Goal: Register for event/course

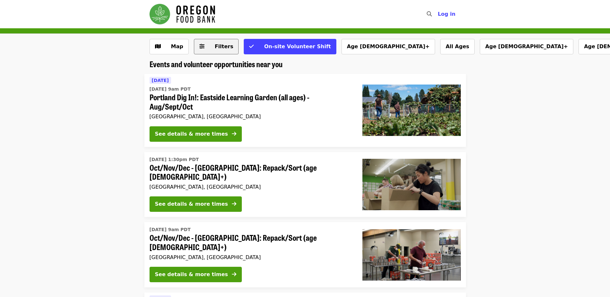
click at [203, 48] on button "Filters" at bounding box center [216, 46] width 45 height 15
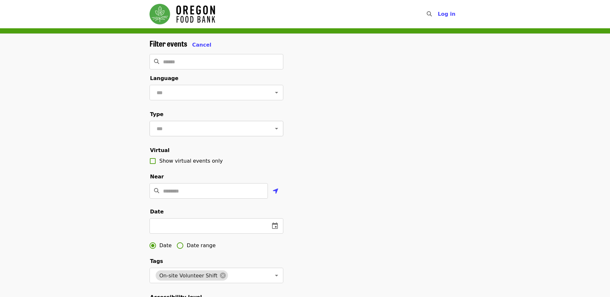
click at [264, 132] on div at bounding box center [272, 128] width 17 height 9
click at [273, 132] on icon "Open" at bounding box center [277, 129] width 8 height 8
click at [232, 149] on li "Volunteer shifts" at bounding box center [213, 151] width 129 height 12
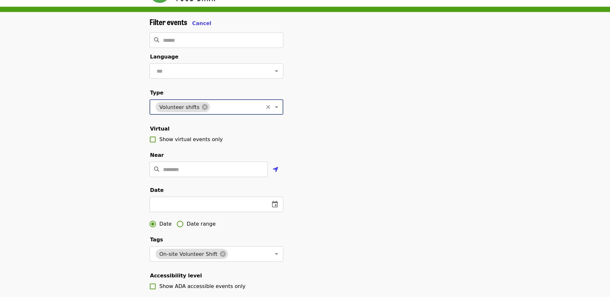
scroll to position [32, 0]
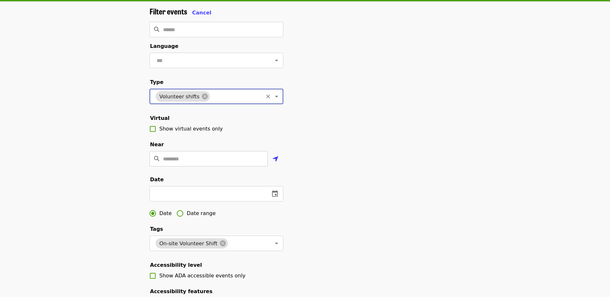
click at [250, 166] on input "Location" at bounding box center [215, 158] width 105 height 15
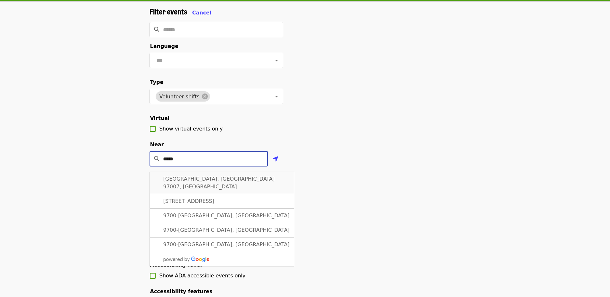
click at [220, 185] on span "[GEOGRAPHIC_DATA], [GEOGRAPHIC_DATA] 97007, [GEOGRAPHIC_DATA]" at bounding box center [219, 183] width 112 height 14
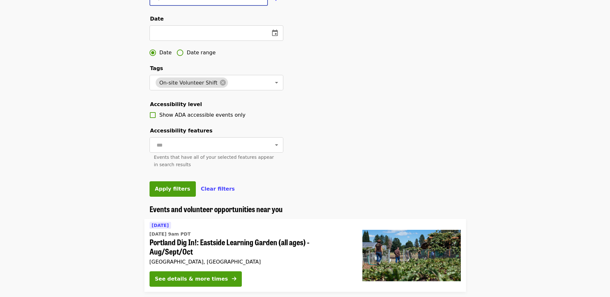
scroll to position [225, 0]
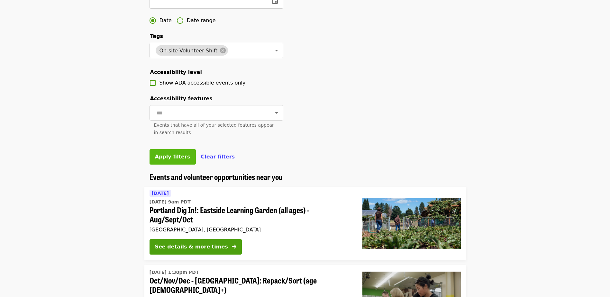
type input "**********"
click at [167, 160] on span "Apply filters" at bounding box center [172, 157] width 35 height 6
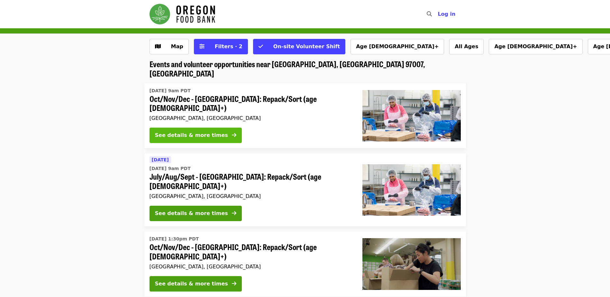
click at [203, 128] on button "See details & more times" at bounding box center [195, 135] width 92 height 15
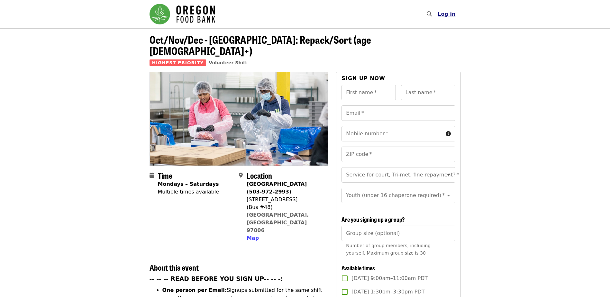
click at [453, 13] on span "Log in" at bounding box center [446, 14] width 18 height 6
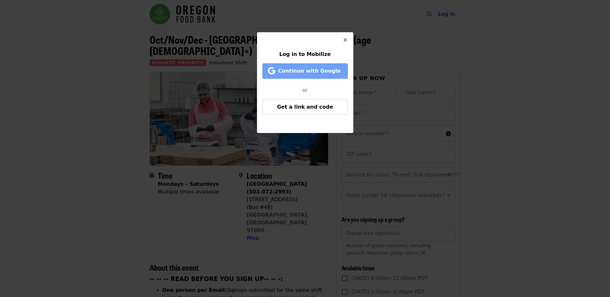
click at [309, 72] on span "Continue with Google" at bounding box center [309, 71] width 62 height 6
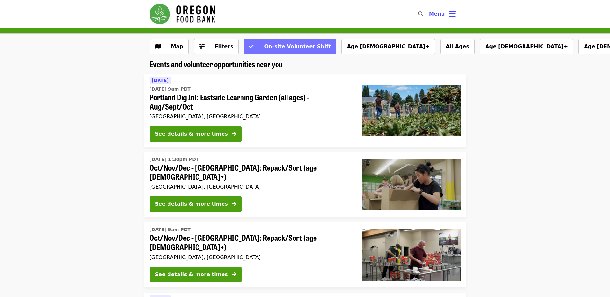
click at [292, 44] on span "On-site Volunteer Shift" at bounding box center [297, 46] width 67 height 6
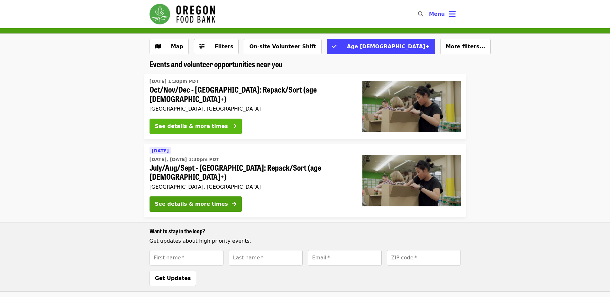
click at [198, 122] on div "See details & more times" at bounding box center [191, 126] width 73 height 8
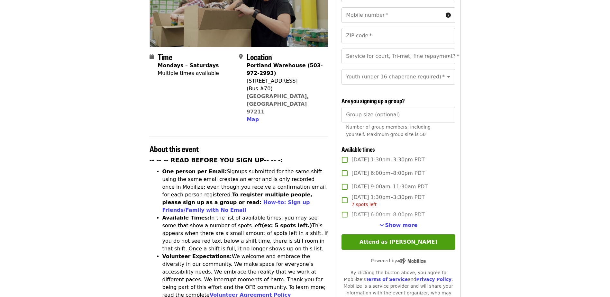
scroll to position [129, 0]
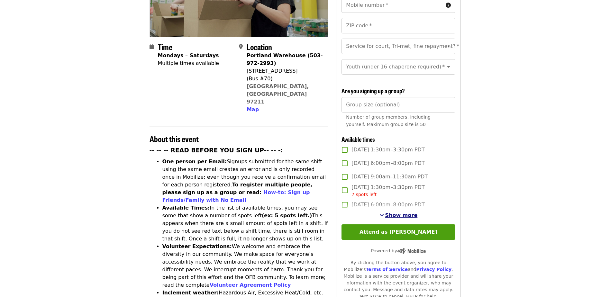
click at [406, 212] on span "Show more" at bounding box center [401, 215] width 32 height 6
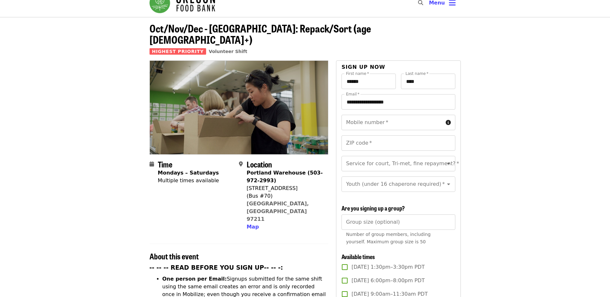
scroll to position [0, 0]
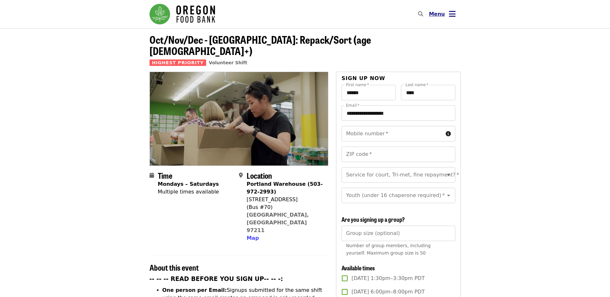
click at [439, 13] on span "Menu" at bounding box center [437, 14] width 16 height 6
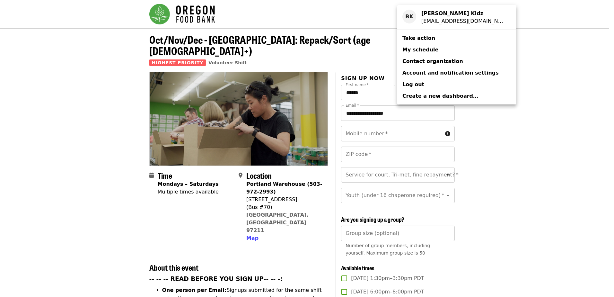
click at [367, 11] on div "Account menu" at bounding box center [307, 148] width 614 height 297
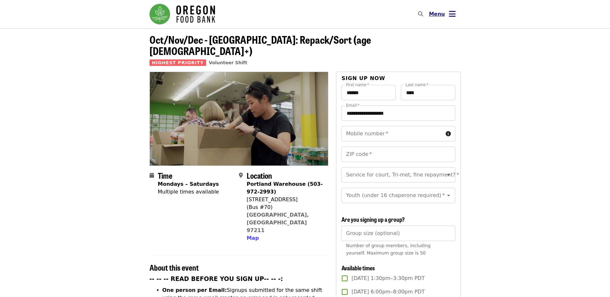
click at [453, 15] on icon "bars icon" at bounding box center [452, 13] width 7 height 9
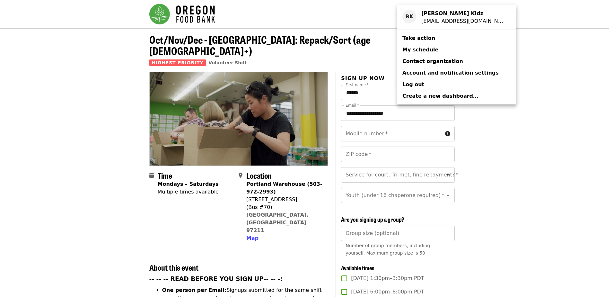
click at [327, 13] on div "Account menu" at bounding box center [307, 148] width 614 height 297
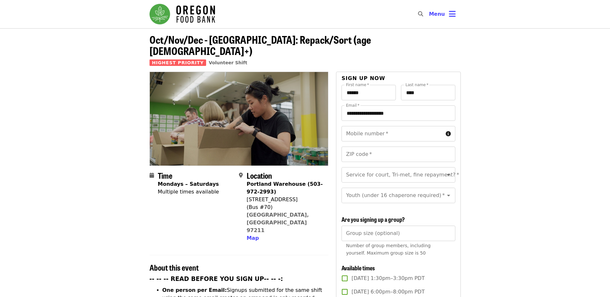
click at [163, 12] on img "Main navigation" at bounding box center [182, 14] width 66 height 21
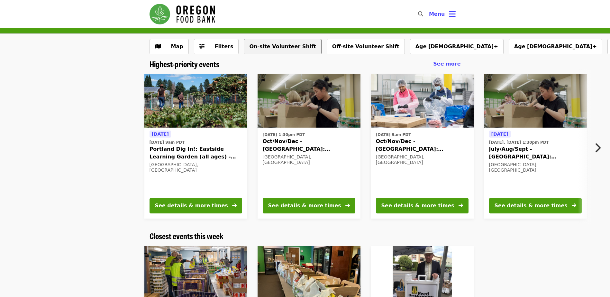
click at [274, 47] on button "On-site Volunteer Shift" at bounding box center [282, 46] width 77 height 15
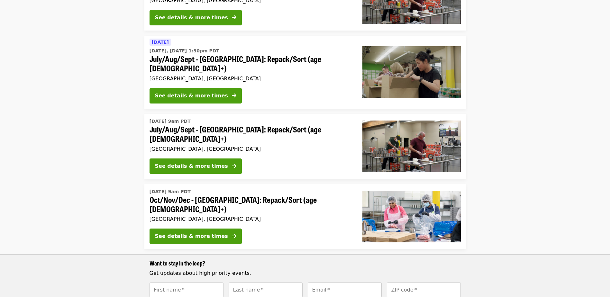
scroll to position [257, 0]
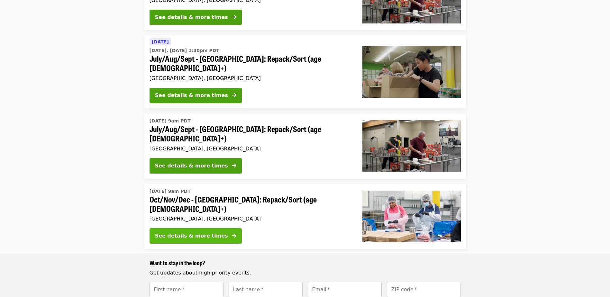
click at [203, 232] on div "See details & more times" at bounding box center [191, 236] width 73 height 8
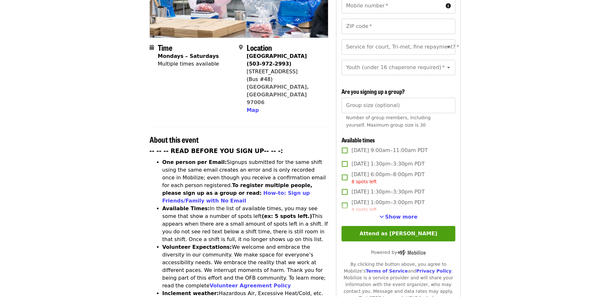
scroll to position [129, 0]
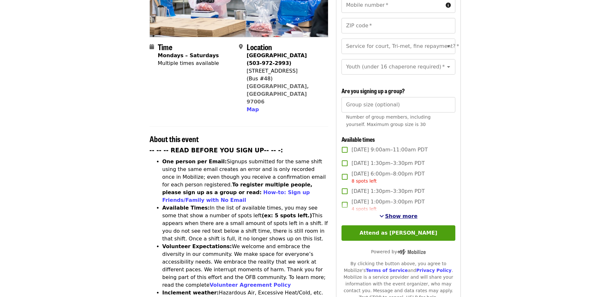
click at [405, 215] on span "Show more" at bounding box center [401, 216] width 32 height 6
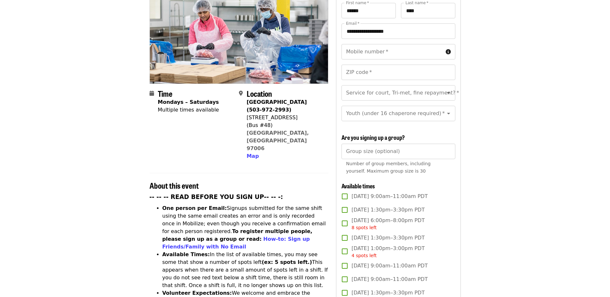
scroll to position [0, 0]
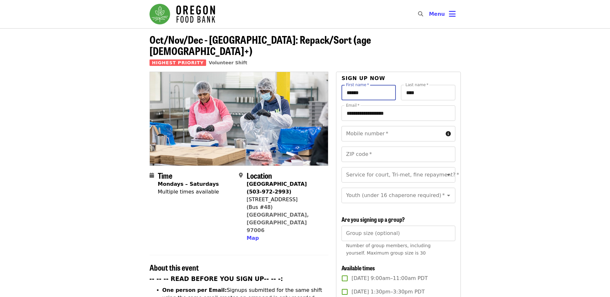
drag, startPoint x: 377, startPoint y: 83, endPoint x: 346, endPoint y: 83, distance: 30.5
click at [346, 85] on input "******" at bounding box center [368, 92] width 54 height 15
type input "***"
type input "******"
click at [369, 126] on input "Mobile number   *" at bounding box center [391, 133] width 101 height 15
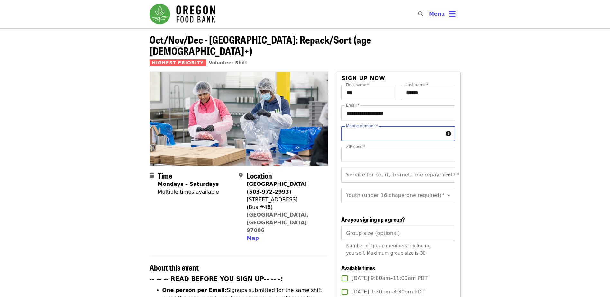
type input "**********"
type input "*****"
click at [447, 195] on icon "Open" at bounding box center [448, 196] width 3 height 2
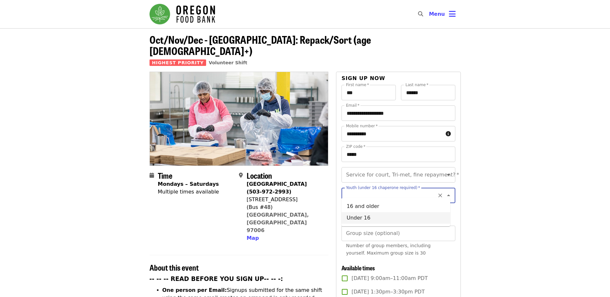
click at [374, 215] on li "Under 16" at bounding box center [395, 218] width 109 height 12
type input "********"
click at [395, 234] on input "Group size (optional)" at bounding box center [397, 233] width 113 height 15
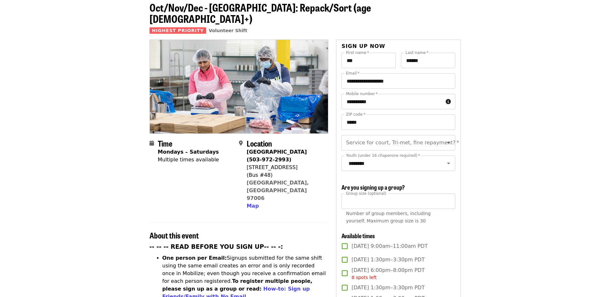
scroll to position [64, 0]
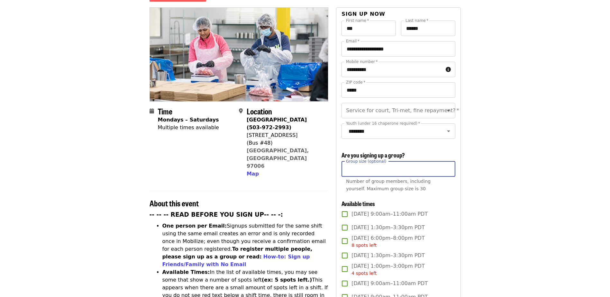
drag, startPoint x: 362, startPoint y: 169, endPoint x: 347, endPoint y: 169, distance: 14.5
click at [347, 169] on input "**" at bounding box center [397, 168] width 113 height 15
type input "**"
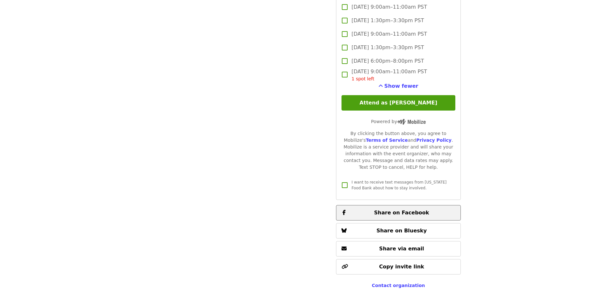
scroll to position [1864, 0]
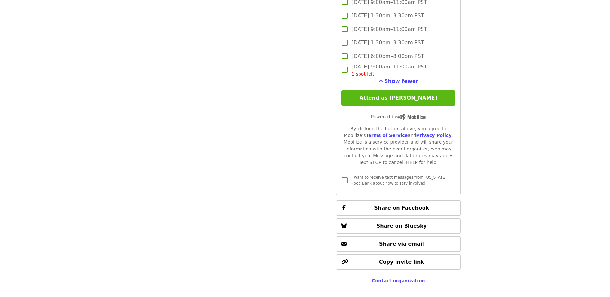
click at [420, 96] on button "Attend as Tom" at bounding box center [397, 97] width 113 height 15
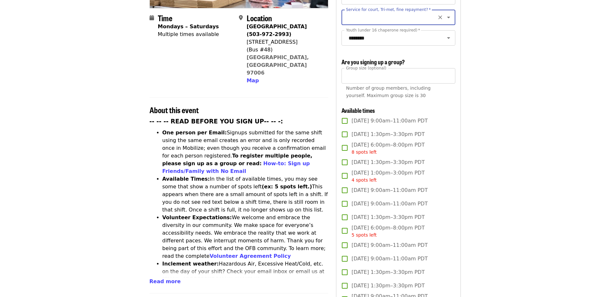
scroll to position [125, 0]
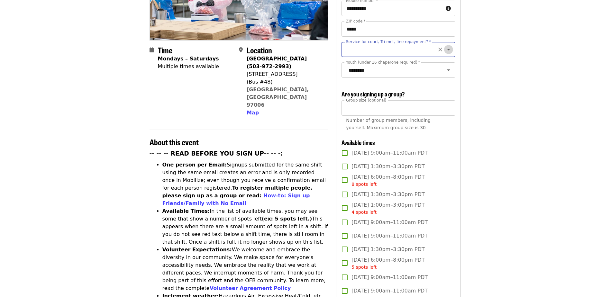
click at [447, 49] on icon "Open" at bounding box center [448, 50] width 3 height 2
click at [353, 54] on li "No" at bounding box center [395, 56] width 109 height 12
type input "**"
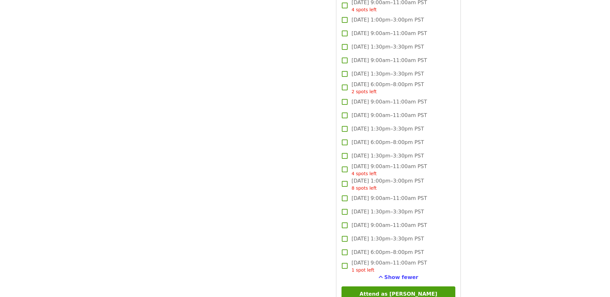
scroll to position [1829, 0]
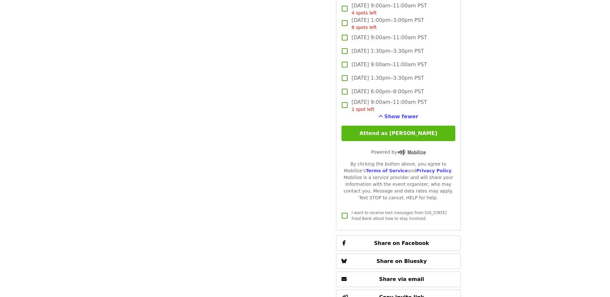
click at [411, 129] on button "Attend as Tom" at bounding box center [397, 133] width 113 height 15
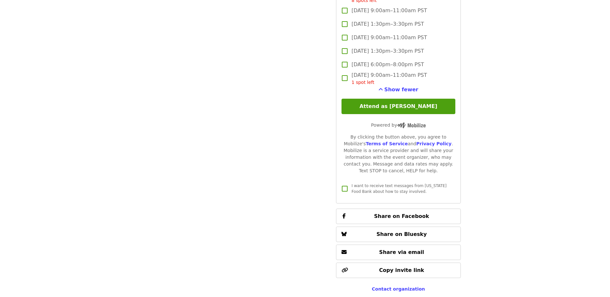
scroll to position [1887, 0]
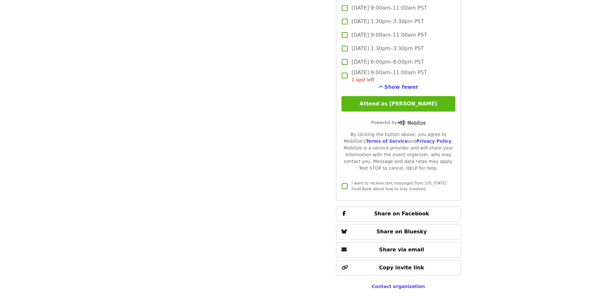
click at [405, 101] on button "Attend as Tom" at bounding box center [397, 103] width 113 height 15
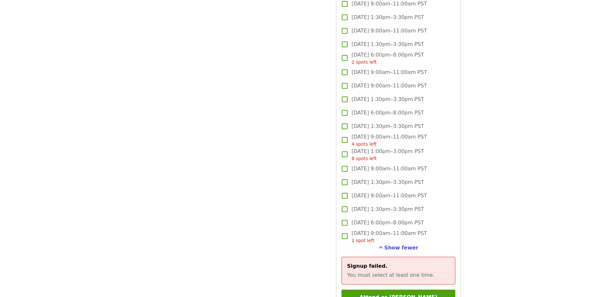
scroll to position [1854, 0]
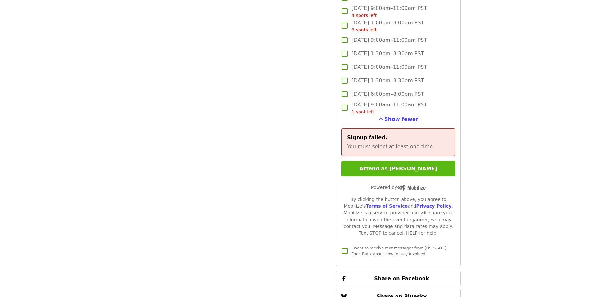
click at [413, 168] on button "Attend as Tom" at bounding box center [397, 168] width 113 height 15
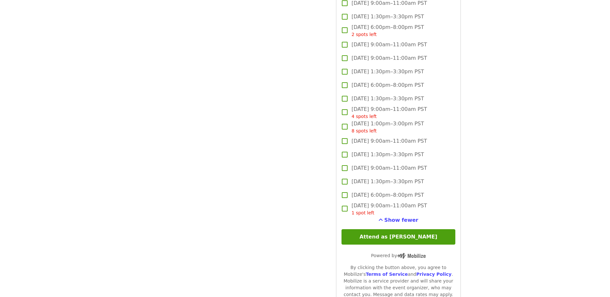
scroll to position [1790, 0]
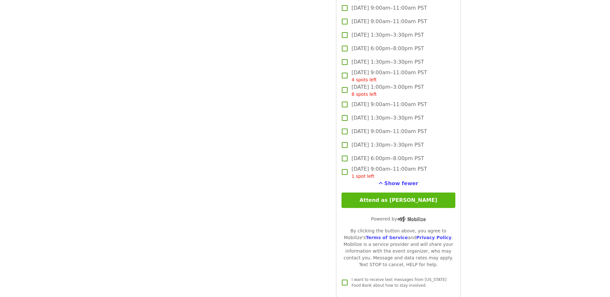
click at [415, 201] on button "Attend as Tom" at bounding box center [397, 200] width 113 height 15
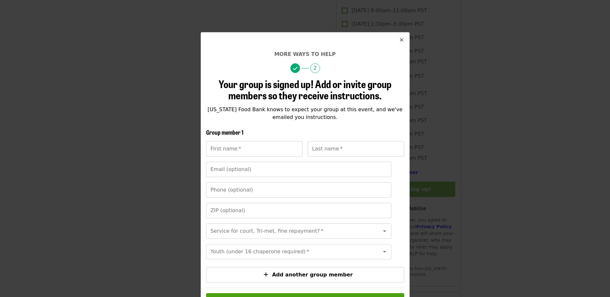
scroll to position [1758, 0]
click at [244, 149] on input "First name   *" at bounding box center [254, 148] width 96 height 15
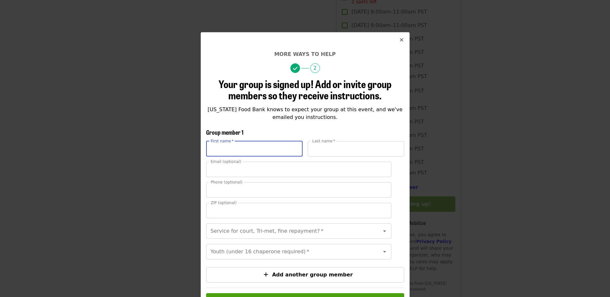
type input "***"
type input "******"
type input "**********"
type input "*****"
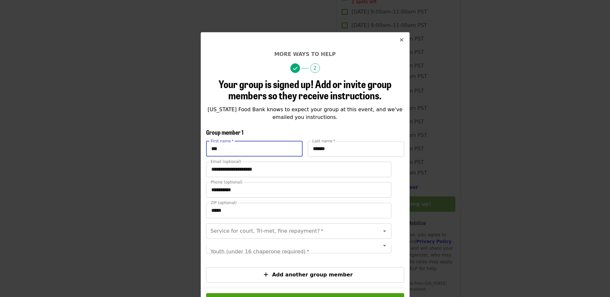
scroll to position [7, 0]
click at [381, 231] on icon "Open" at bounding box center [385, 231] width 8 height 8
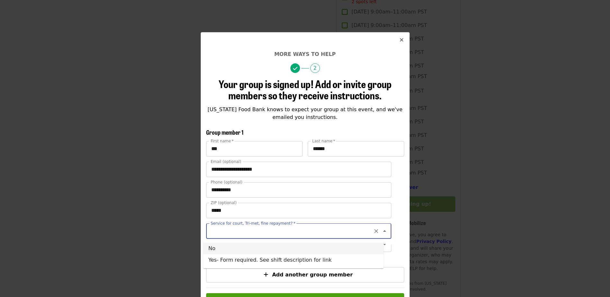
click at [261, 248] on li "No" at bounding box center [293, 249] width 180 height 12
type input "**"
click at [383, 245] on icon "Open" at bounding box center [384, 245] width 3 height 2
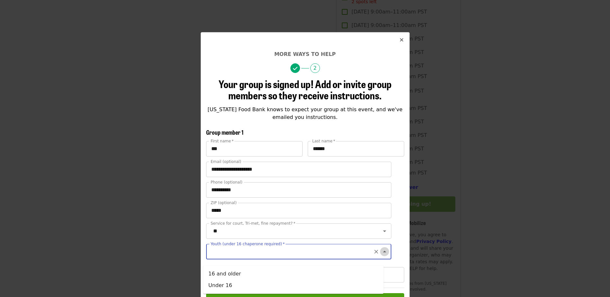
click at [381, 256] on icon "Close" at bounding box center [385, 252] width 8 height 8
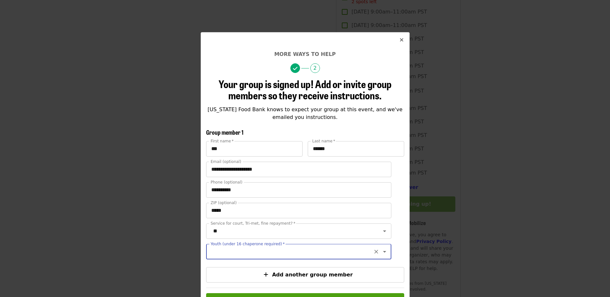
click at [381, 256] on icon "Open" at bounding box center [385, 252] width 8 height 8
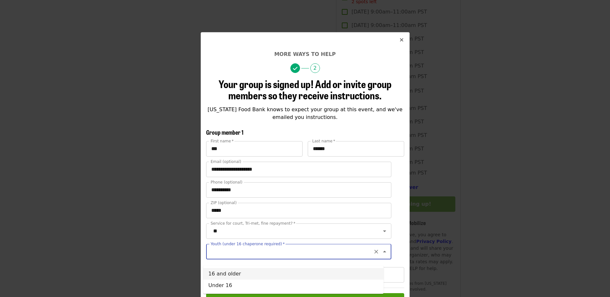
click at [302, 275] on li "16 and older" at bounding box center [293, 274] width 180 height 12
type input "**********"
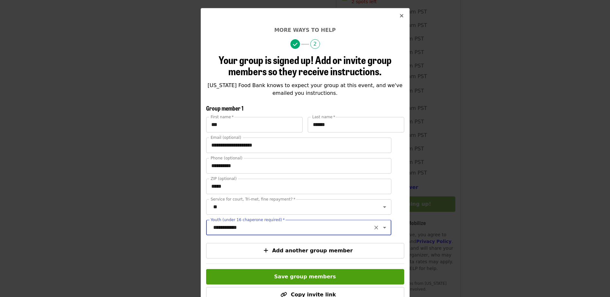
scroll to position [64, 0]
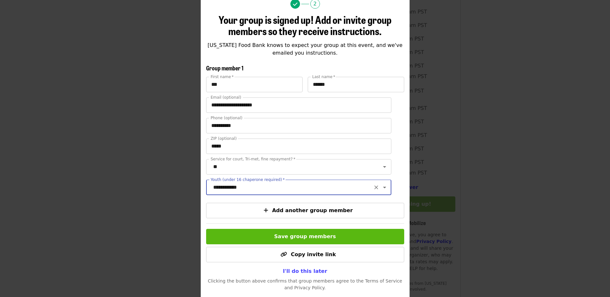
click at [322, 239] on span "Save group members" at bounding box center [305, 236] width 62 height 6
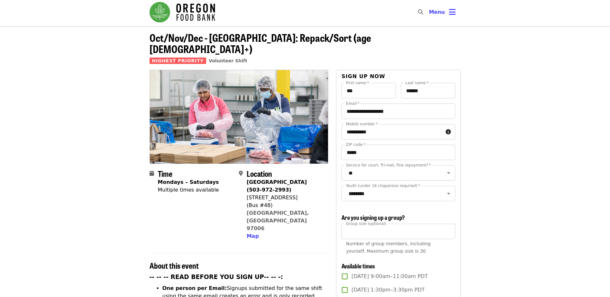
scroll to position [0, 0]
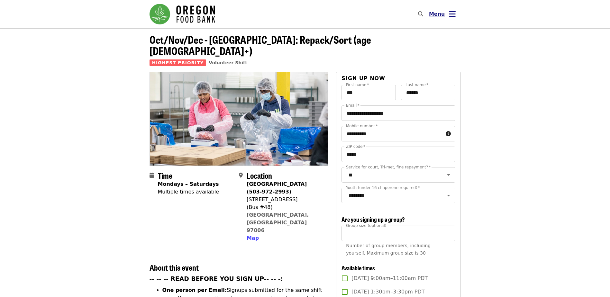
click at [453, 13] on icon "bars icon" at bounding box center [452, 13] width 7 height 9
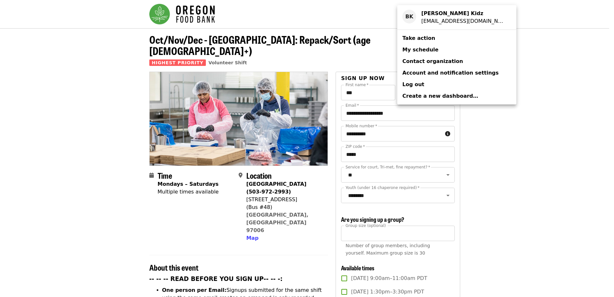
click at [425, 48] on span "My schedule" at bounding box center [421, 50] width 36 height 6
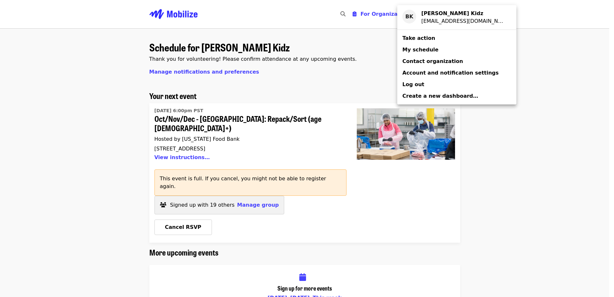
click at [188, 149] on div "Account menu" at bounding box center [307, 148] width 614 height 297
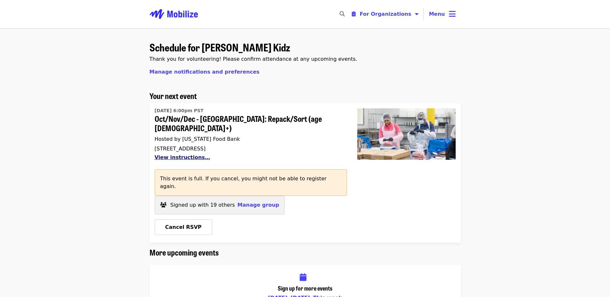
click at [190, 154] on button "View instructions…" at bounding box center [183, 157] width 56 height 6
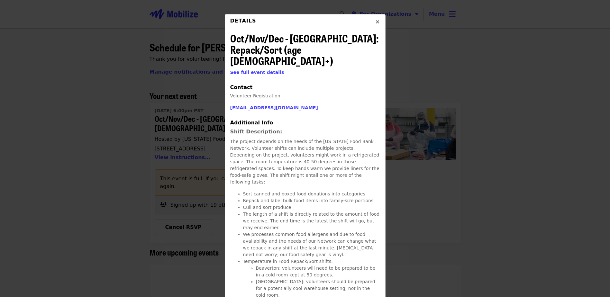
scroll to position [32, 0]
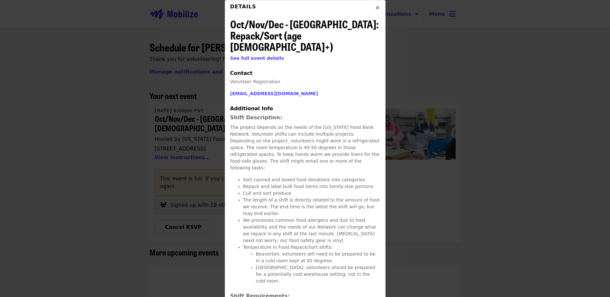
click at [372, 9] on button "Close" at bounding box center [377, 7] width 15 height 15
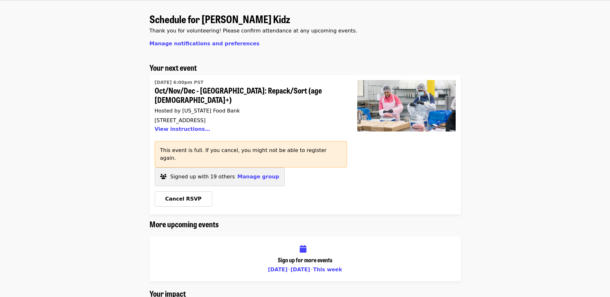
scroll to position [0, 0]
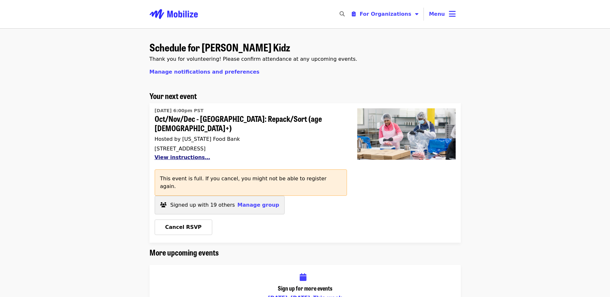
click at [183, 154] on button "View instructions…" at bounding box center [183, 157] width 56 height 6
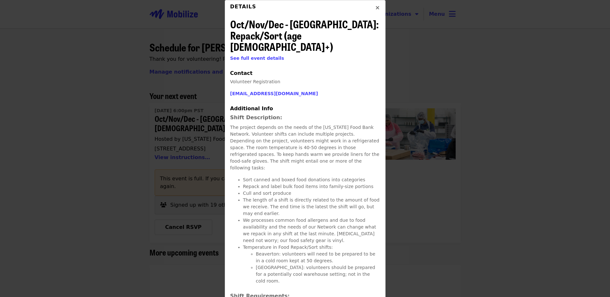
scroll to position [64, 0]
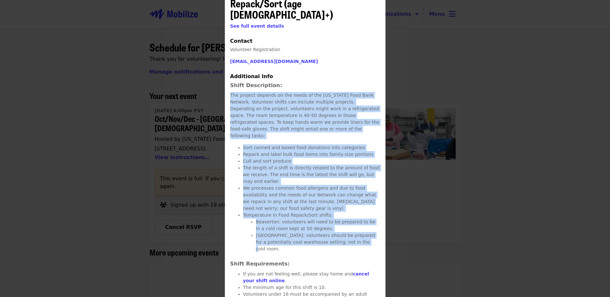
drag, startPoint x: 335, startPoint y: 225, endPoint x: 228, endPoint y: 85, distance: 175.6
copy p "The project depends on the needs of the Oregon Food Bank Network. Volunteer shi…"
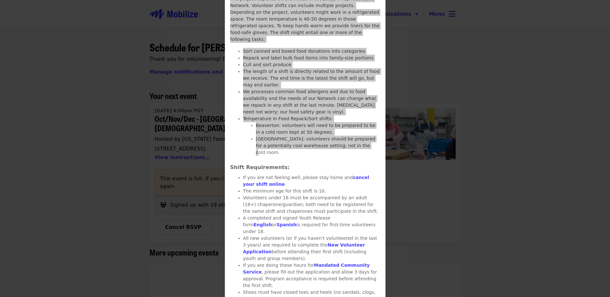
scroll to position [0, 0]
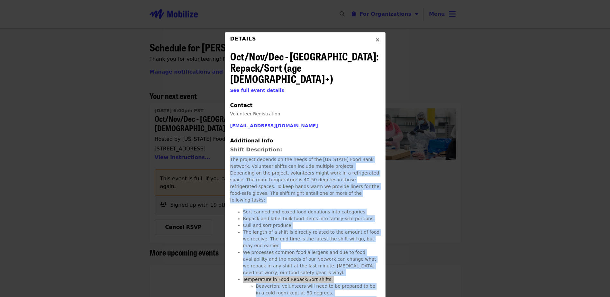
click at [375, 39] on icon "times icon" at bounding box center [377, 40] width 4 height 6
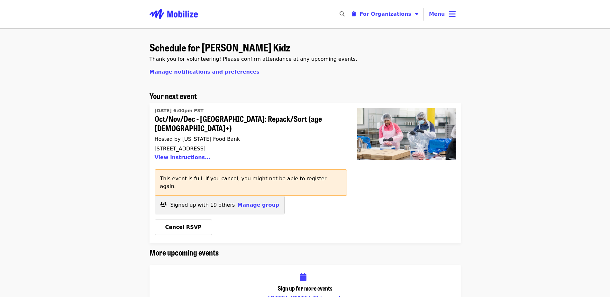
drag, startPoint x: 249, startPoint y: 138, endPoint x: 174, endPoint y: 140, distance: 75.2
click at [174, 146] on div "1870 NW 173rd Ave, (Bus #48), Beaverton, OR 97006" at bounding box center [248, 149] width 187 height 6
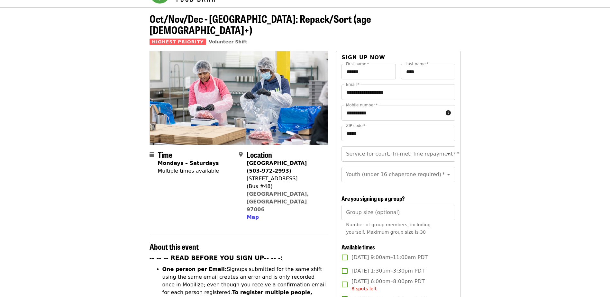
scroll to position [32, 0]
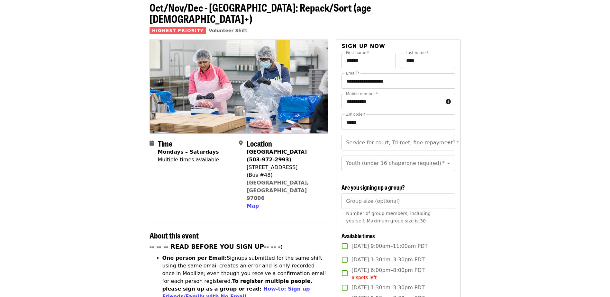
drag, startPoint x: 291, startPoint y: 157, endPoint x: 246, endPoint y: 157, distance: 45.0
click at [247, 164] on div "[STREET_ADDRESS]" at bounding box center [285, 168] width 76 height 8
copy div "[STREET_ADDRESS]"
